Goal: Communication & Community: Answer question/provide support

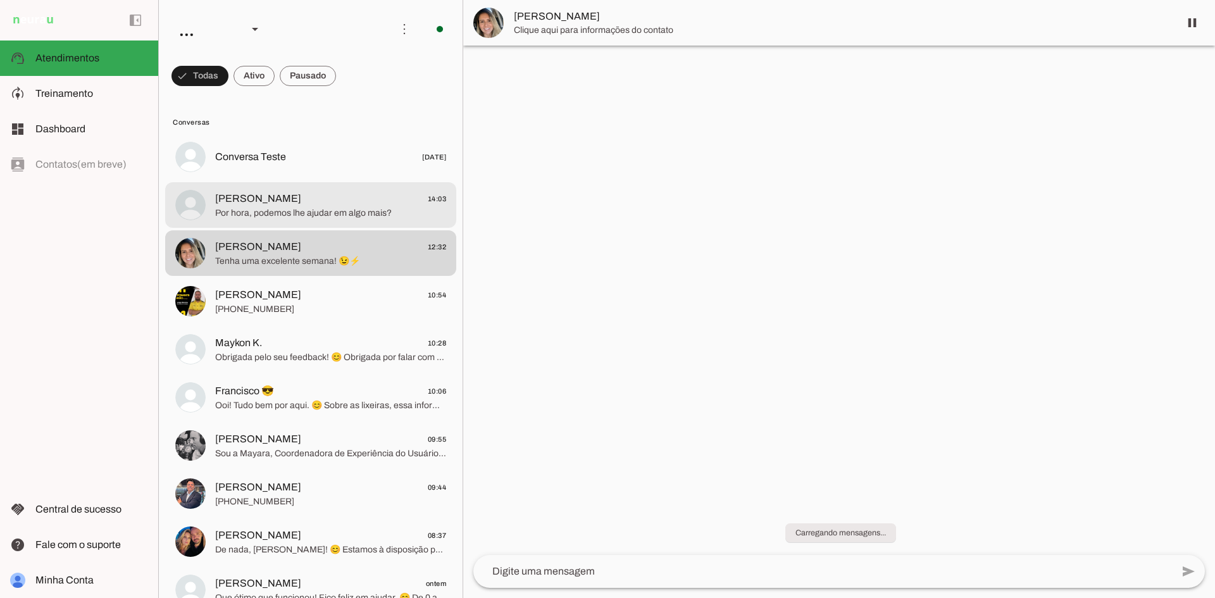
click at [313, 206] on span "[PERSON_NAME] 14:03" at bounding box center [330, 199] width 231 height 16
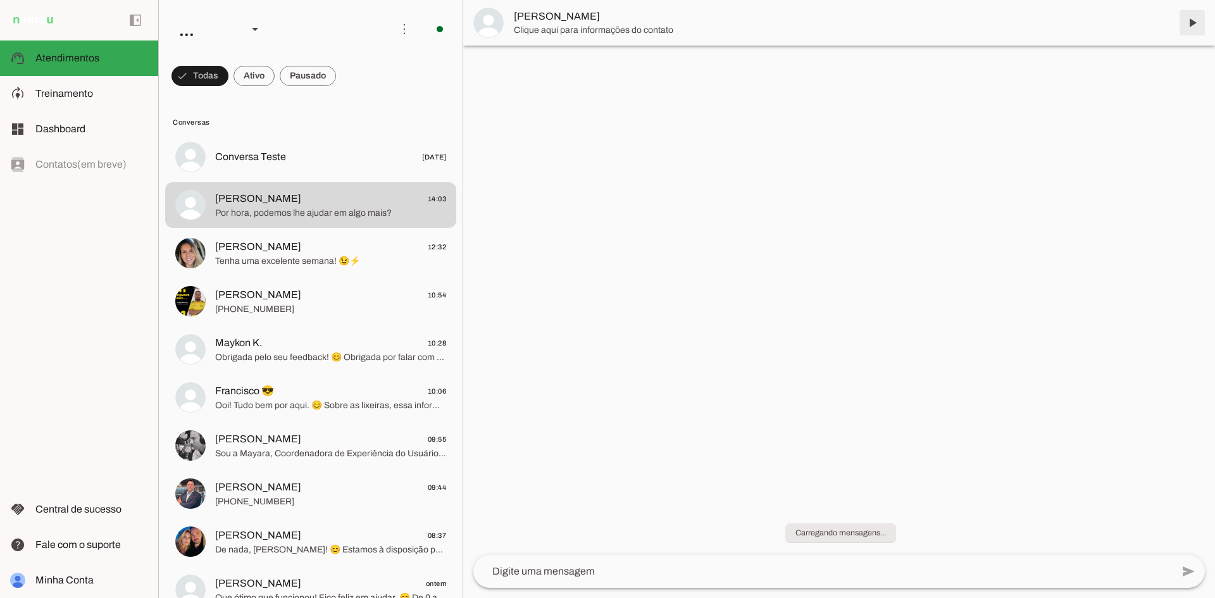
click at [1192, 20] on span at bounding box center [1192, 23] width 30 height 30
